Goal: Information Seeking & Learning: Learn about a topic

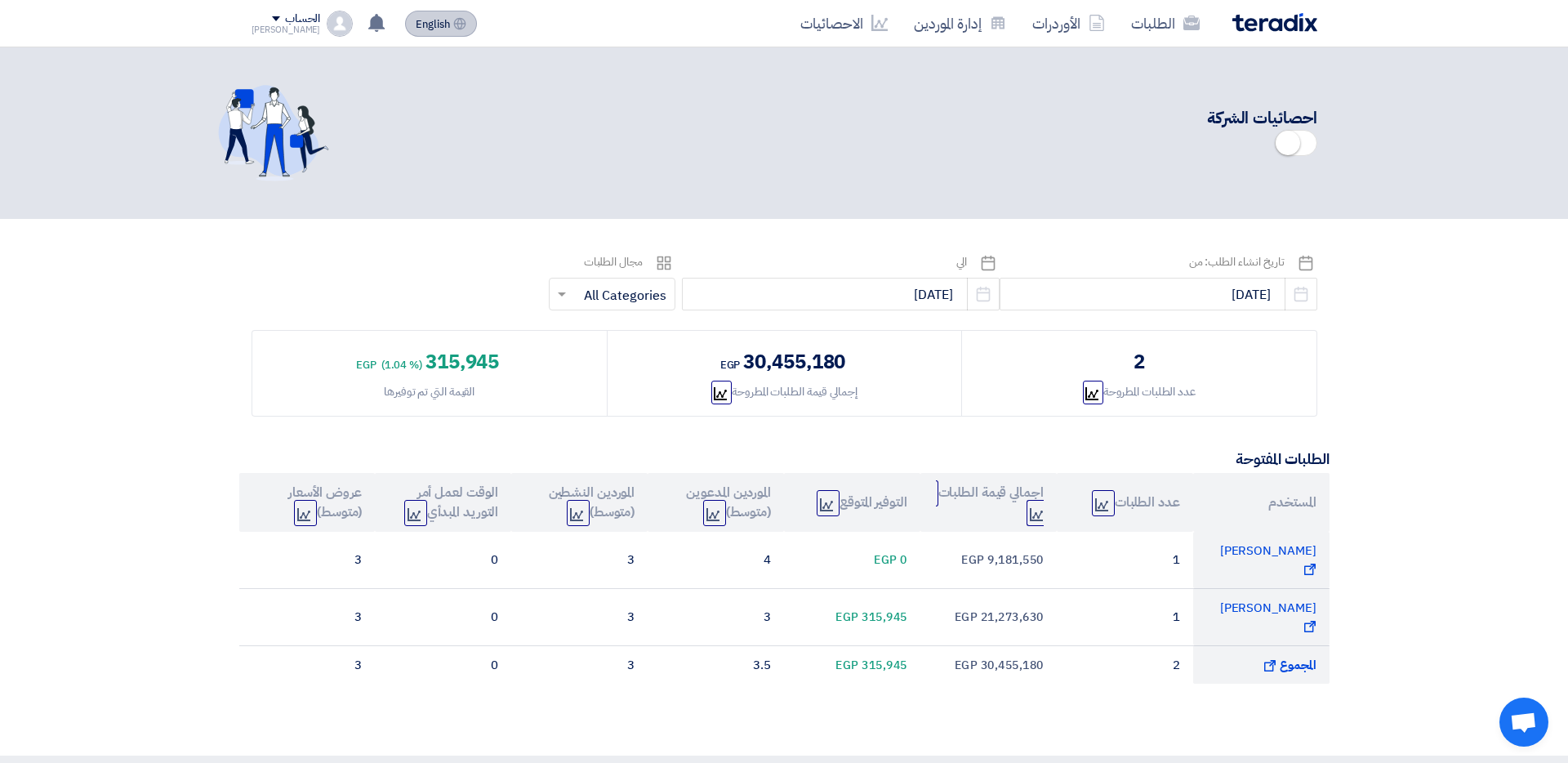
click at [416, 19] on span "English" at bounding box center [433, 25] width 34 height 11
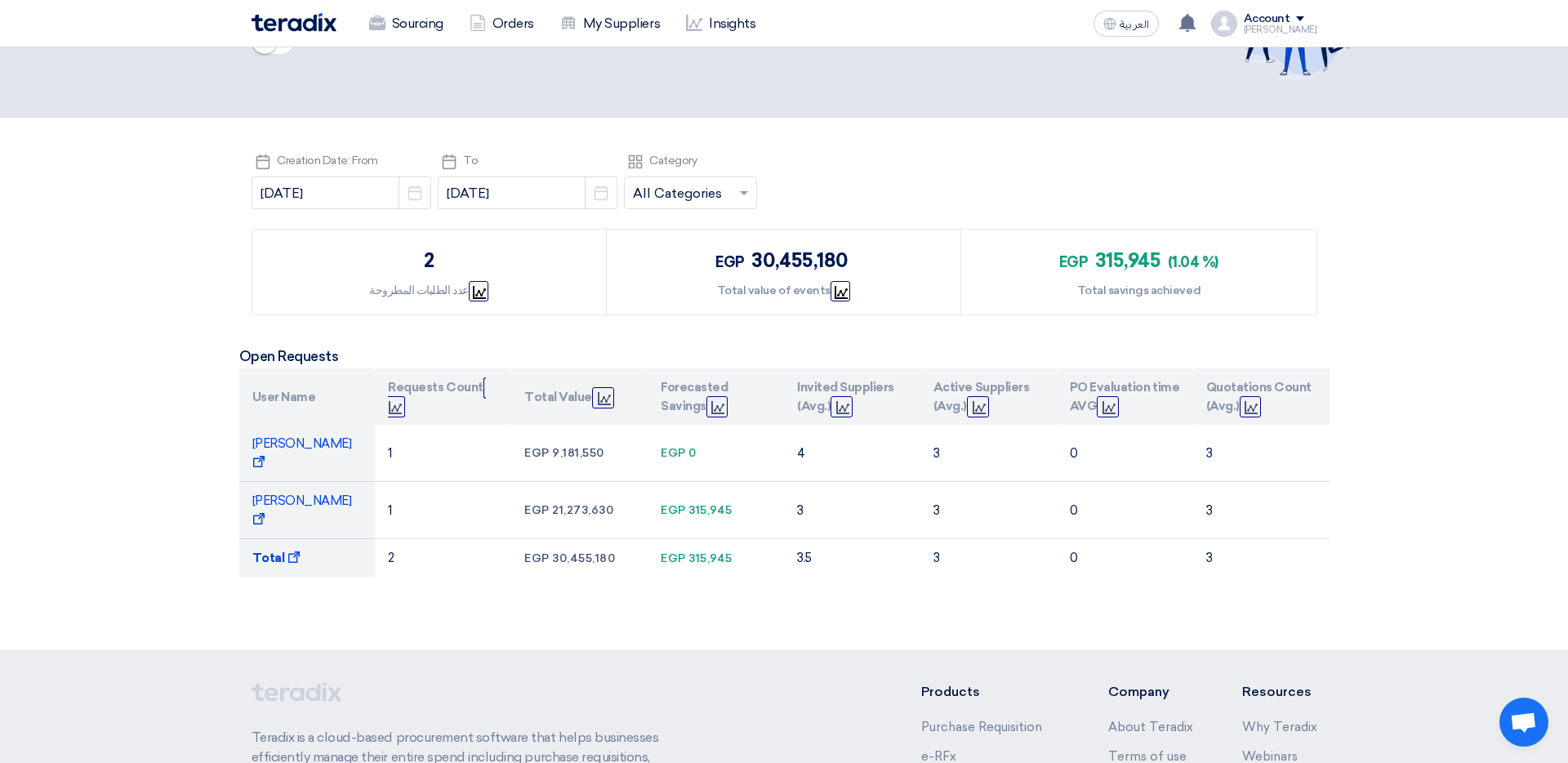
scroll to position [106, 0]
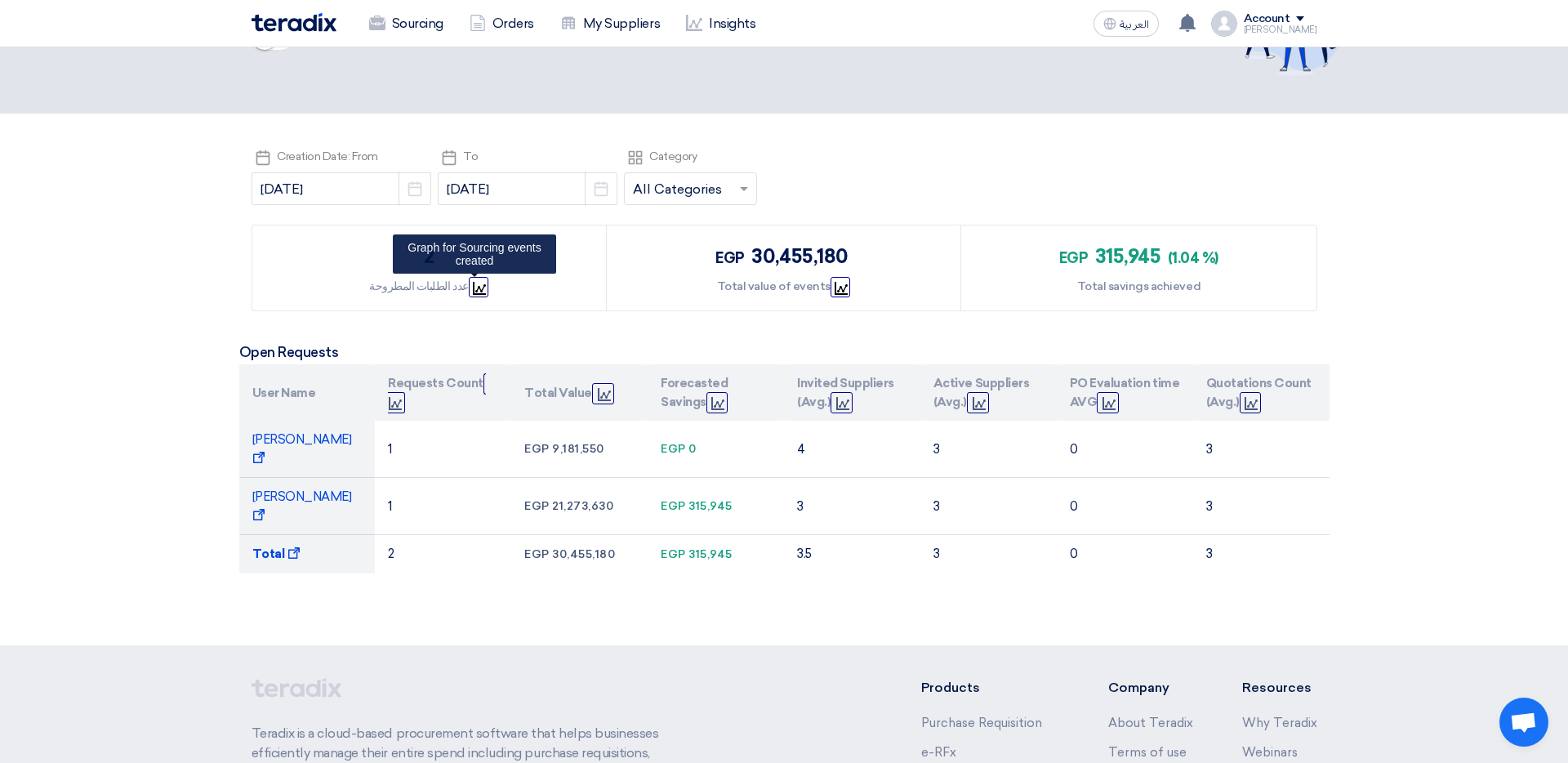
click at [480, 282] on icon "Graph" at bounding box center [479, 289] width 13 height 13
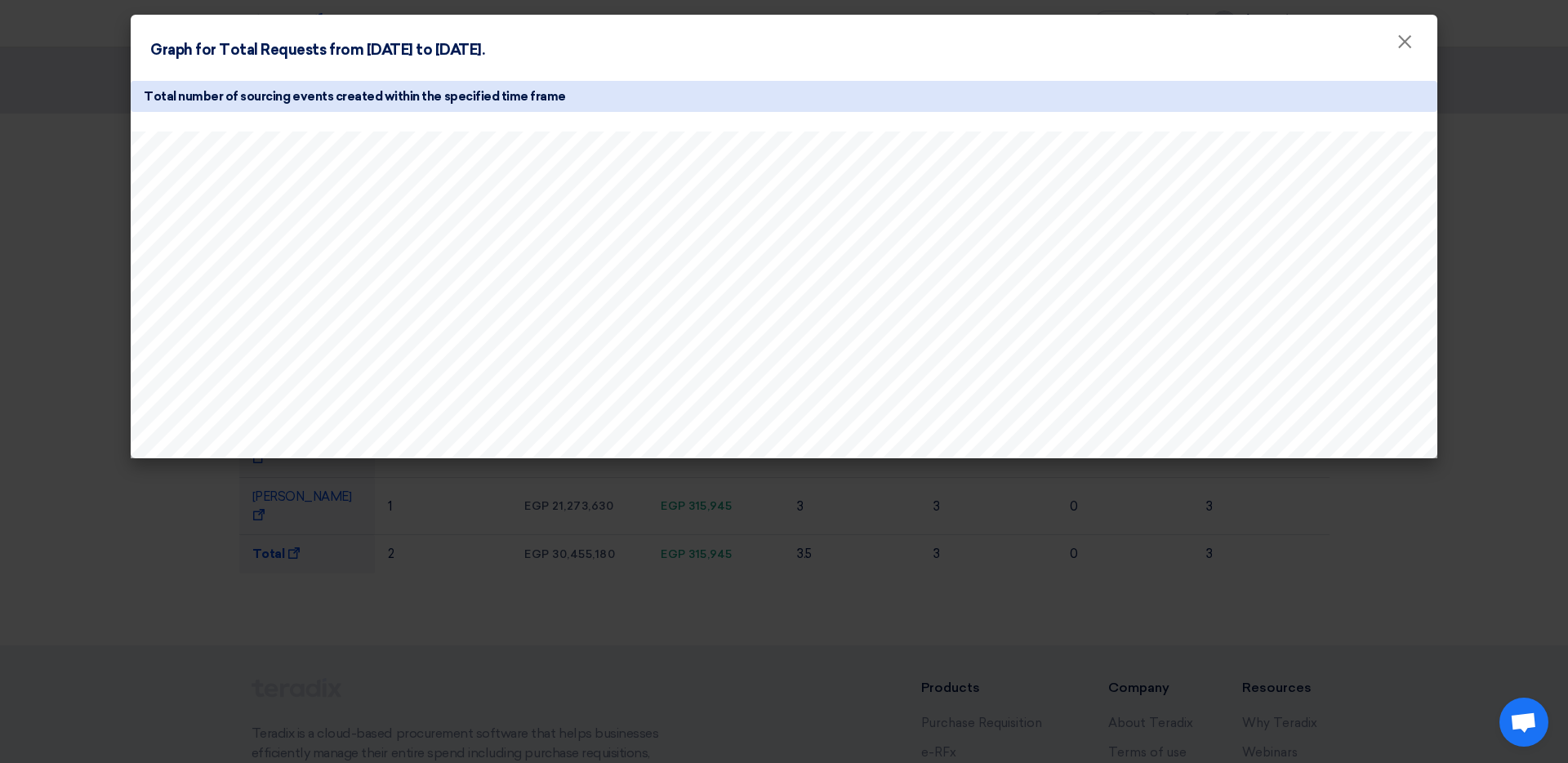
click at [542, 552] on modal-container "Graph for Total Requests from [DATE] to [DATE]. × Total number of sourcing even…" at bounding box center [784, 381] width 1568 height 763
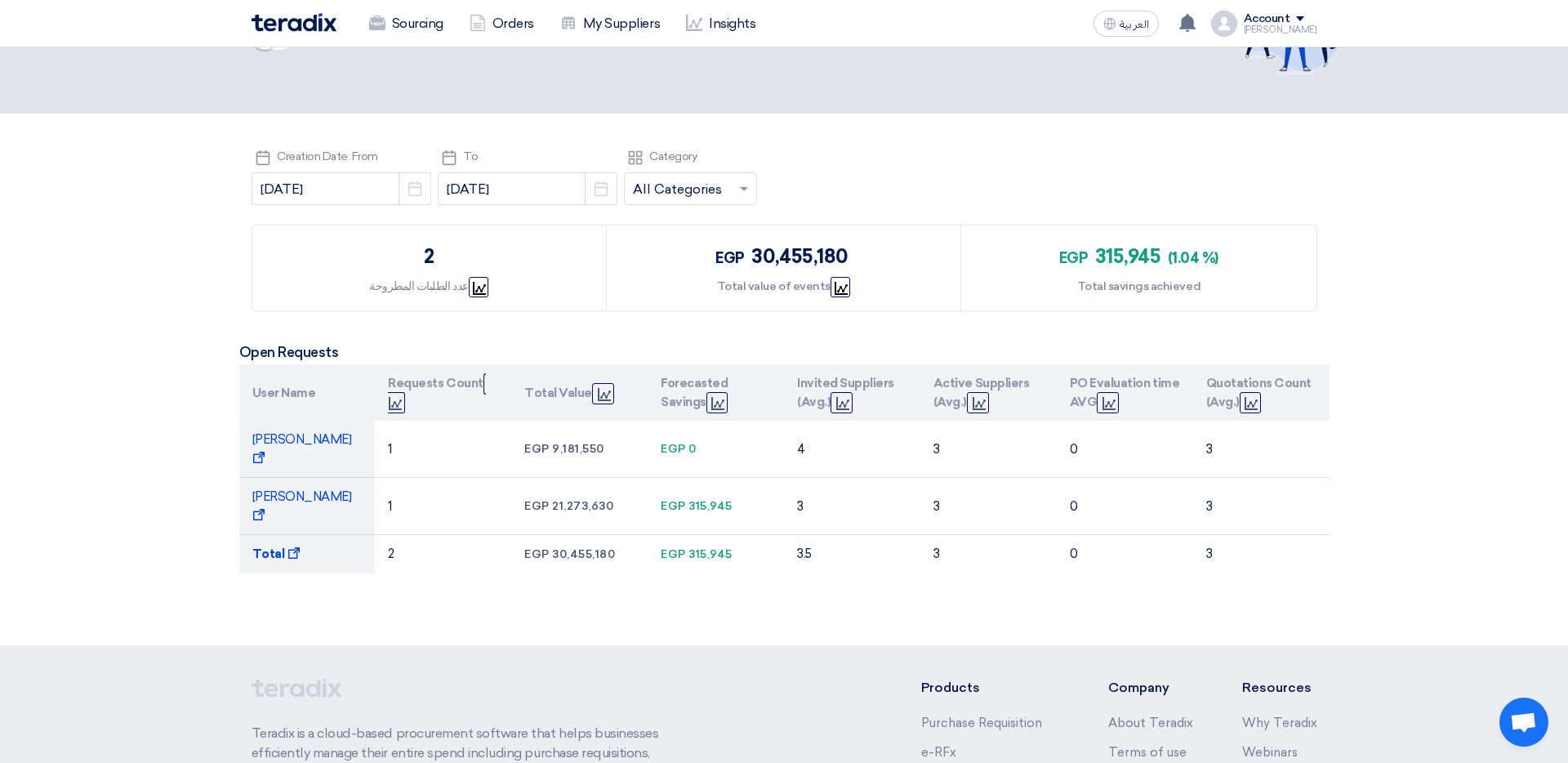
drag, startPoint x: 421, startPoint y: 258, endPoint x: 442, endPoint y: 258, distance: 21.0
click at [442, 258] on div "2 عدد الطلبات المطروحة Graph" at bounding box center [429, 268] width 355 height 85
drag, startPoint x: 717, startPoint y: 252, endPoint x: 833, endPoint y: 252, distance: 116.0
click at [833, 252] on div "egp 30,455,180" at bounding box center [783, 256] width 136 height 29
drag, startPoint x: 1093, startPoint y: 251, endPoint x: 1187, endPoint y: 251, distance: 94.0
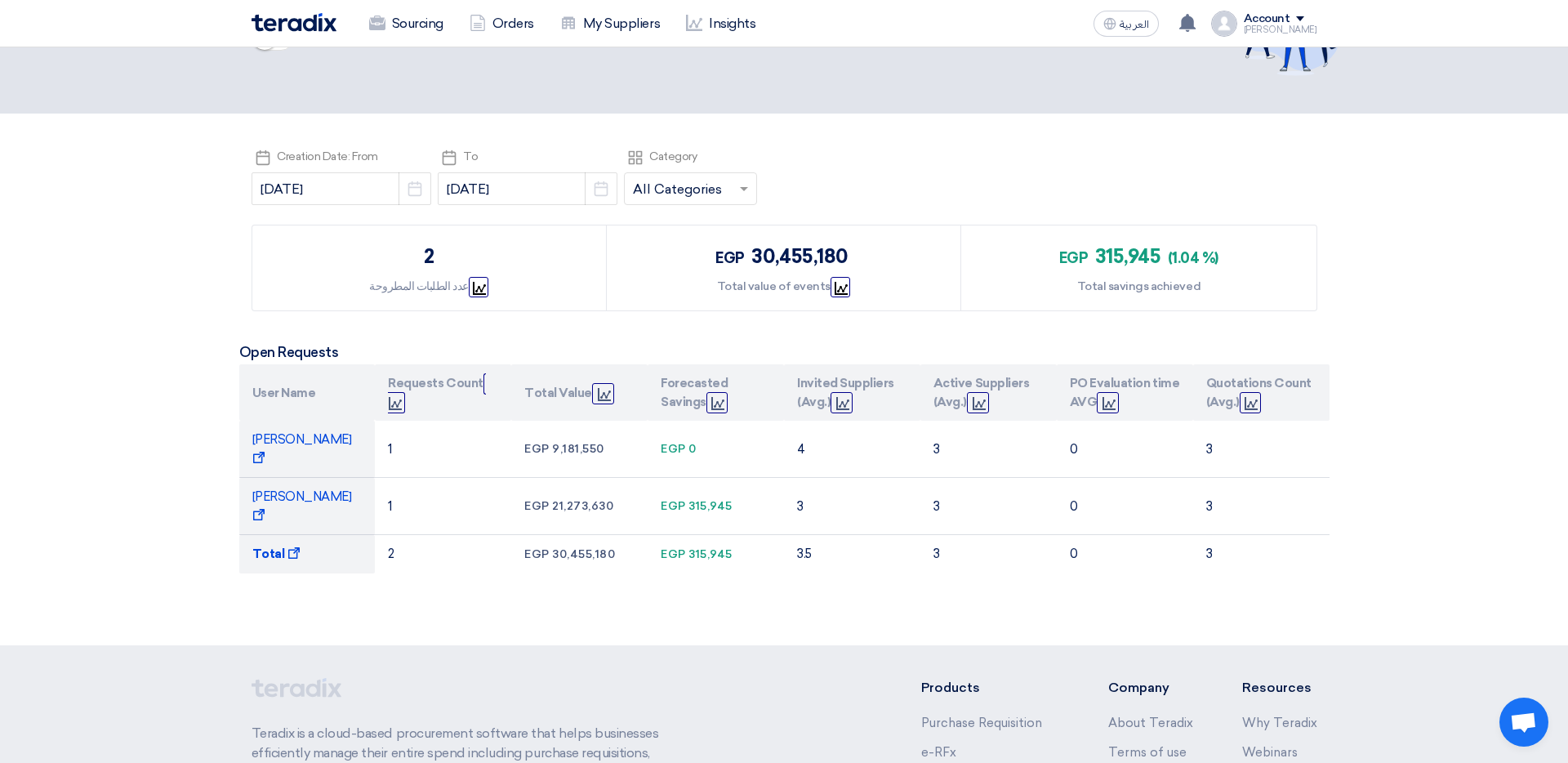
click at [1187, 251] on div "egp 315,945 (1.04 %)" at bounding box center [1139, 256] width 159 height 29
click at [1278, 18] on div "Account" at bounding box center [1266, 19] width 46 height 14
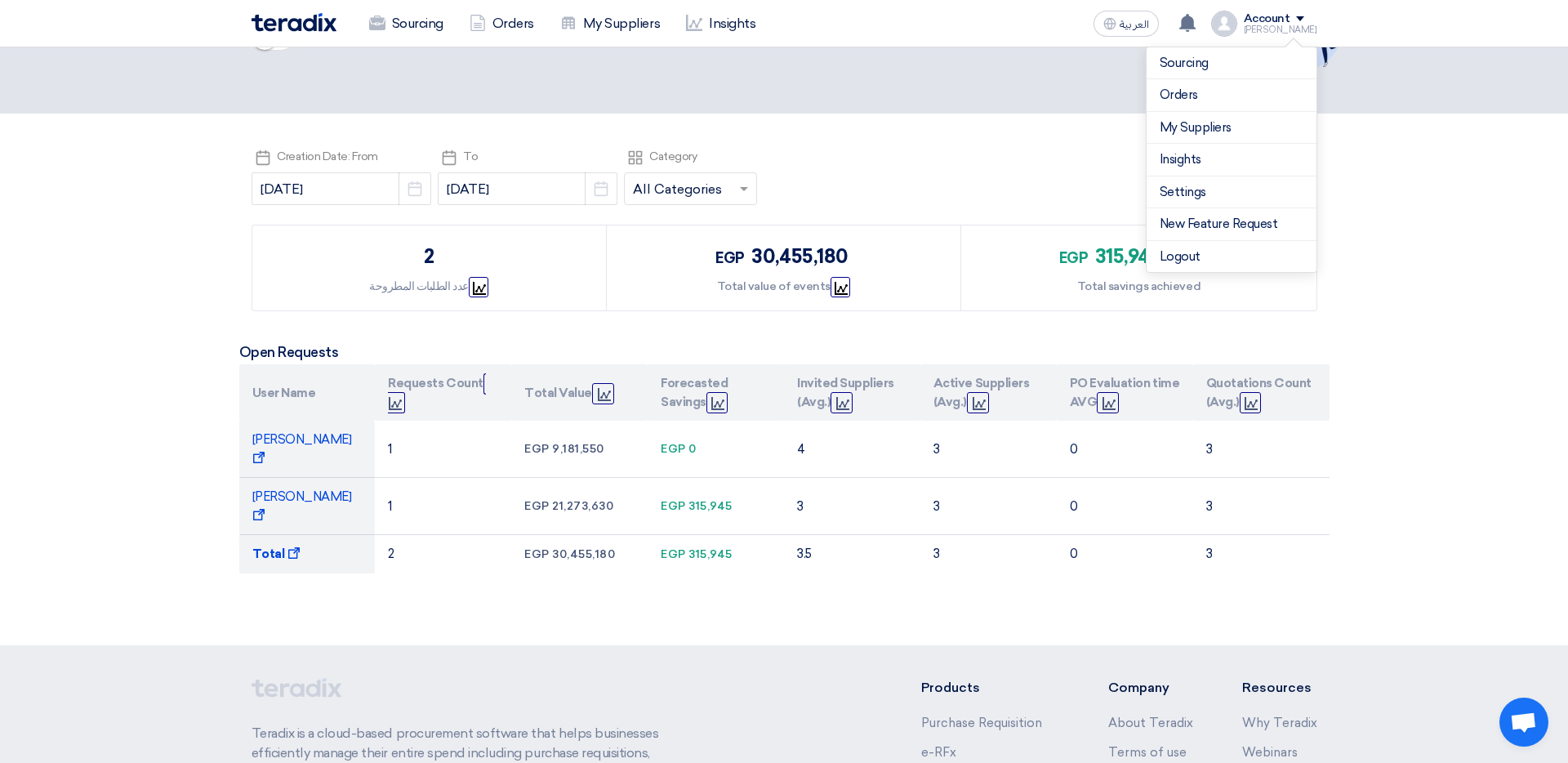
click at [976, 154] on div "Pick a date Creation Date: From [DATE] Pick a date Pick a date To [DATE] Pick a…" at bounding box center [785, 178] width 1066 height 65
